Goal: Information Seeking & Learning: Learn about a topic

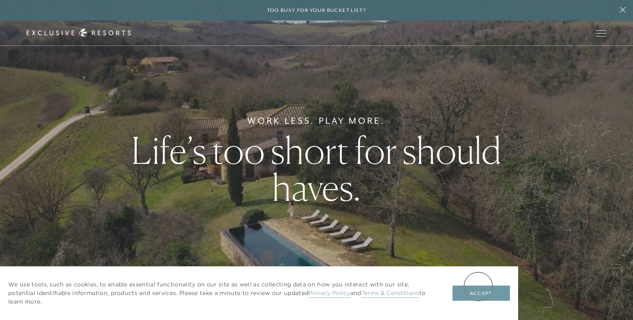
click at [477, 288] on button "Accept" at bounding box center [480, 294] width 57 height 16
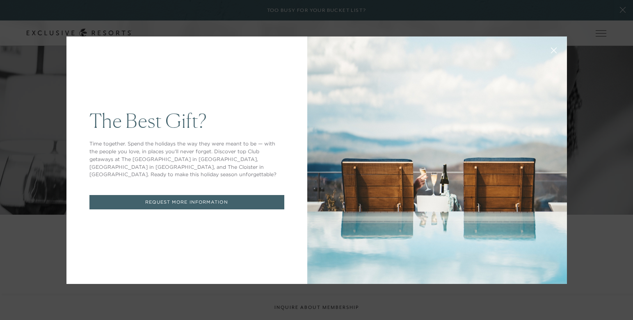
click at [551, 48] on icon at bounding box center [553, 50] width 6 height 6
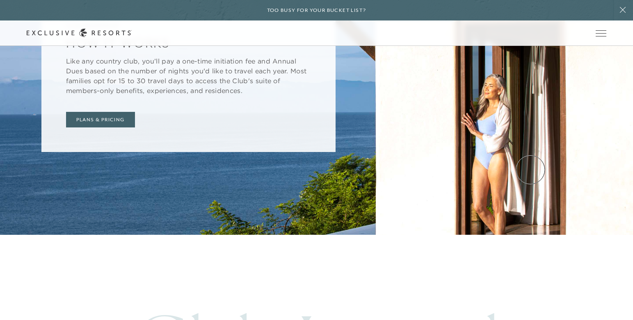
scroll to position [3301, 0]
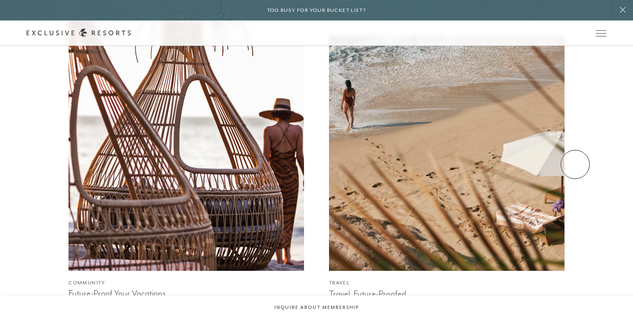
scroll to position [595, 0]
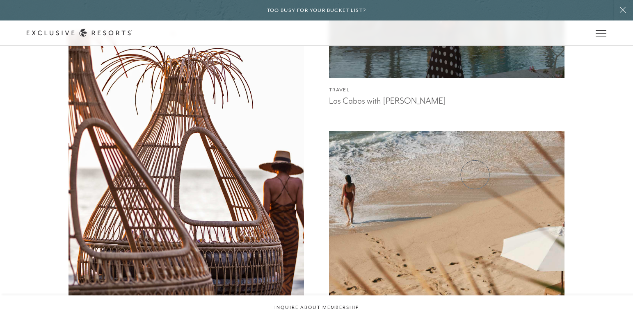
click at [475, 175] on img at bounding box center [446, 248] width 259 height 259
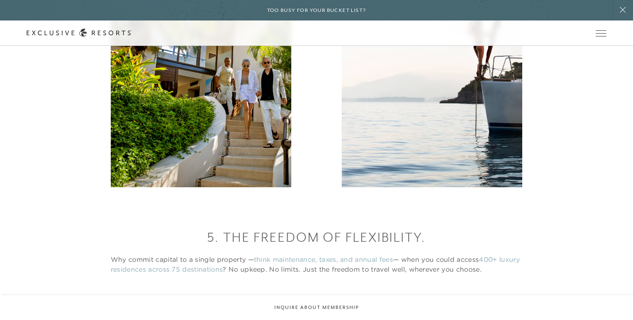
scroll to position [2195, 0]
